Goal: Communication & Community: Share content

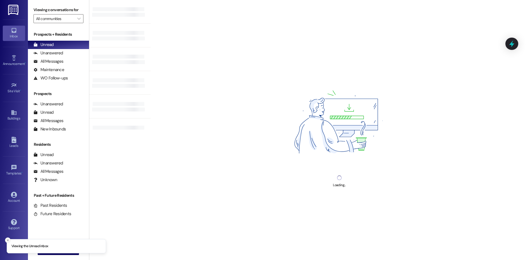
click at [8, 241] on icon "Close toast" at bounding box center [7, 240] width 3 height 3
click at [13, 57] on icon at bounding box center [14, 58] width 6 height 6
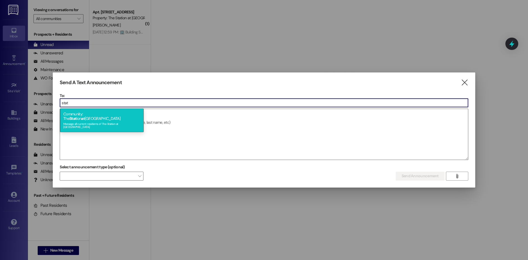
type input "stat"
click at [99, 121] on div "Message all current residents of The Station at [GEOGRAPHIC_DATA]" at bounding box center [101, 125] width 77 height 8
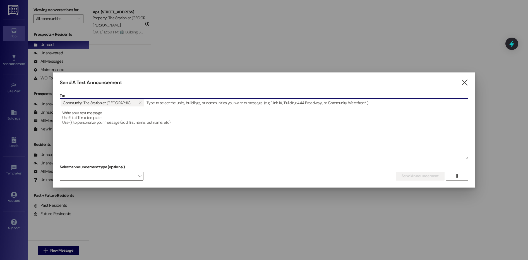
click at [204, 121] on textarea at bounding box center [264, 134] width 408 height 51
drag, startPoint x: 201, startPoint y: 118, endPoint x: 197, endPoint y: 115, distance: 5.2
click at [200, 117] on textarea at bounding box center [264, 134] width 408 height 51
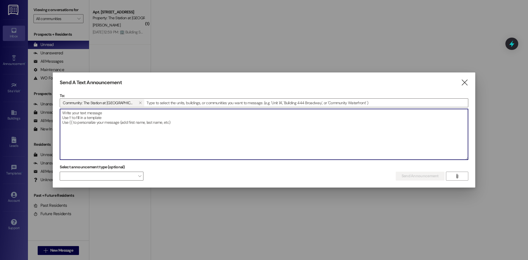
paste textarea "🍂🎬 Vote for Our Fall Family Movie Night! 🎬🍂 We're letting YOU choose the movie …"
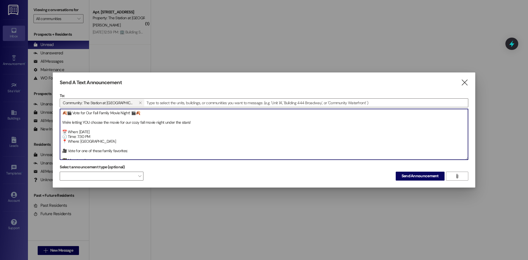
click at [61, 131] on textarea "🍂🎬 Vote for Our Fall Family Movie Night! 🎬🍂 We're letting YOU choose the movie …" at bounding box center [264, 134] width 408 height 51
drag, startPoint x: 209, startPoint y: 129, endPoint x: 60, endPoint y: 121, distance: 149.2
click at [60, 121] on textarea "🍂🎬 Vote for Our Fall Family Movie Night! 🎬🍂 We're letting YOU choose the movie …" at bounding box center [264, 134] width 408 height 51
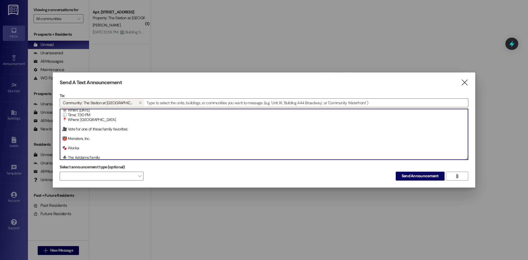
scroll to position [9, 0]
click at [66, 131] on textarea "🍂🎬 Vote for Our Fall Family Movie Night! 🎬🍂 📅 When: [DATE] 🕢 Time: 7:30 PM 📍 Wh…" at bounding box center [264, 134] width 408 height 51
click at [66, 140] on textarea "🍂🎬 Vote for Our Fall Family Movie Night! 🎬🍂 📅 When: [DATE] 🕢 Time: 7:30 PM 📍 Wh…" at bounding box center [264, 134] width 408 height 51
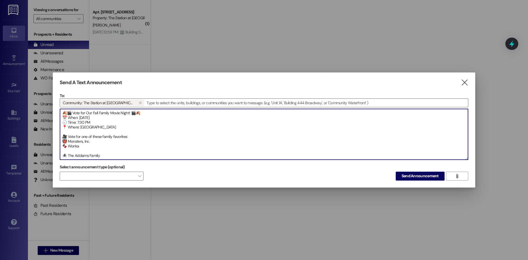
click at [67, 152] on textarea "🍂🎬 Vote for Our Fall Family Movie Night! 🎬🍂 📅 When: [DATE] 🕢 Time: 7:30 PM 📍 Wh…" at bounding box center [264, 134] width 408 height 51
click at [66, 140] on textarea "🍂🎬 Vote for Our Fall Family Movie Night! 🎬🍂 📅 When: [DATE] 🕢 Time: 7:30 PM 📍 Wh…" at bounding box center [264, 134] width 408 height 51
click at [66, 147] on textarea "🍂🎬 Vote for Our Fall Family Movie Night! 🎬🍂 📅 When: [DATE] 🕢 Time: 7:30 PM 📍 Wh…" at bounding box center [264, 134] width 408 height 51
click at [67, 151] on textarea "🍂🎬 Vote for Our Fall Family Movie Night! 🎬🍂 📅 When: [DATE] 🕢 Time: 7:30 PM 📍 Wh…" at bounding box center [264, 134] width 408 height 51
drag, startPoint x: 105, startPoint y: 154, endPoint x: 61, endPoint y: 108, distance: 63.7
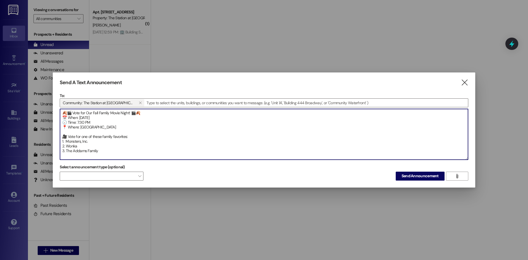
click at [61, 108] on div "To: Community: The Station at [GEOGRAPHIC_DATA]   Drop image file here 🍂🎬 Vot…" at bounding box center [264, 126] width 409 height 67
type textarea "🍂🎬 Vote for Our Fall Family Movie Night! 🎬🍂 📅 When: [DATE] 🕢 Time: 7:30 PM 📍 Wh…"
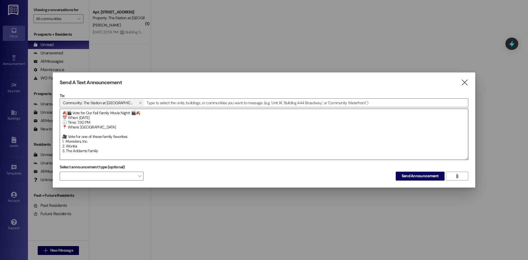
click at [417, 134] on textarea "🍂🎬 Vote for Our Fall Family Movie Night! 🎬🍂 📅 When: [DATE] 🕢 Time: 7:30 PM 📍 Wh…" at bounding box center [264, 134] width 408 height 51
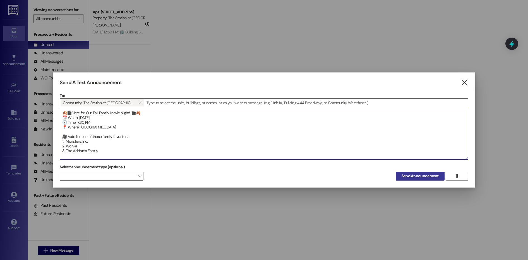
click at [424, 178] on span "Send Announcement" at bounding box center [420, 176] width 37 height 6
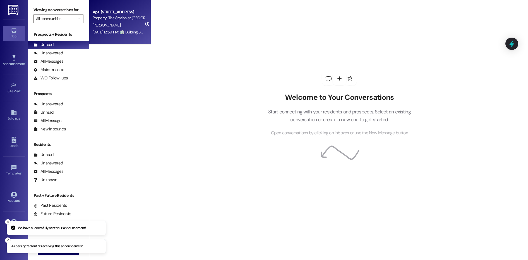
click at [102, 32] on div "[DATE] 12:59 PM: 🏢 Building Security Reminder Please do not share the building …" at bounding box center [296, 32] width 407 height 5
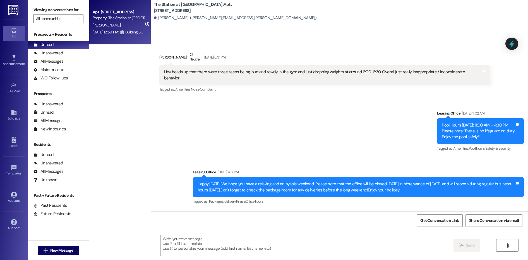
scroll to position [48707, 0]
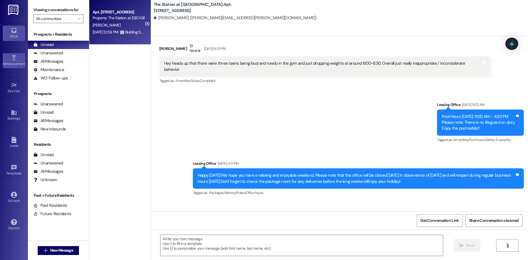
click at [12, 61] on icon at bounding box center [14, 58] width 6 height 6
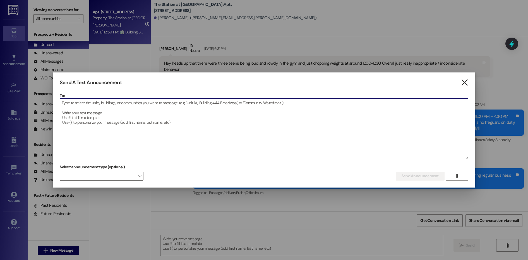
click at [464, 81] on icon "" at bounding box center [465, 83] width 8 height 6
